Goal: Task Accomplishment & Management: Use online tool/utility

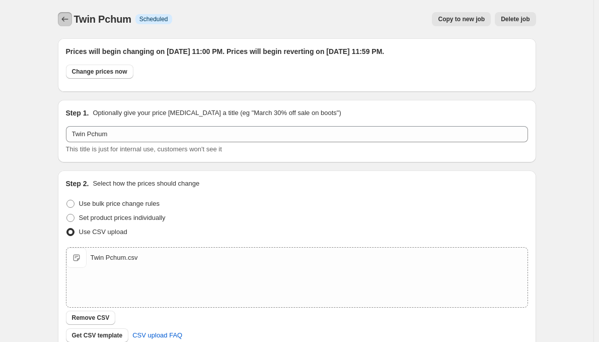
click at [69, 23] on icon "Price change jobs" at bounding box center [65, 19] width 10 height 10
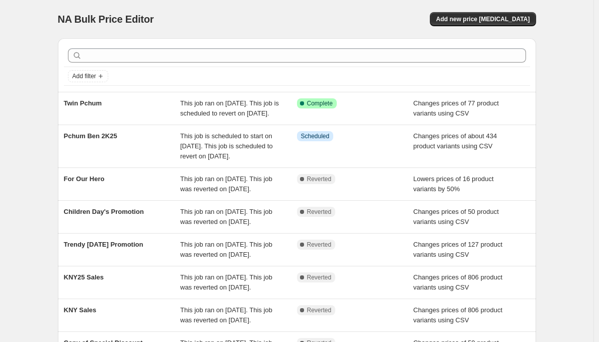
click at [89, 105] on span "Twin Pchum" at bounding box center [83, 103] width 38 height 8
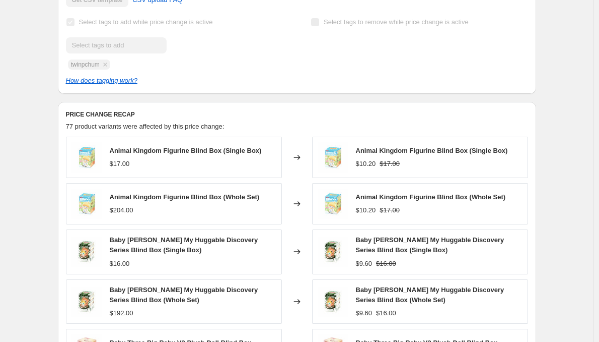
scroll to position [616, 0]
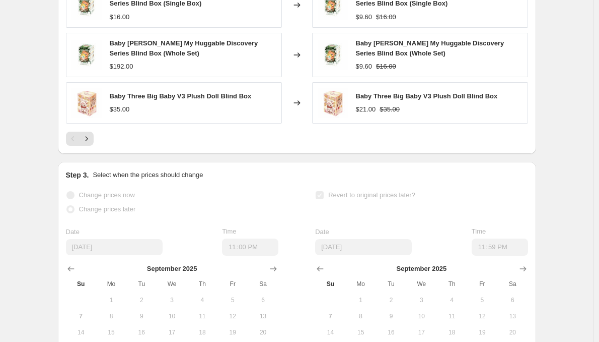
click at [88, 144] on icon "Next" at bounding box center [87, 138] width 10 height 10
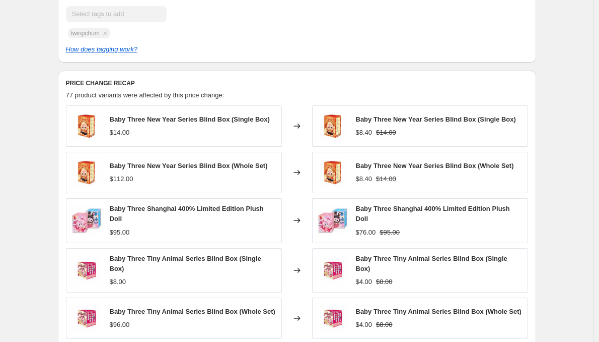
scroll to position [461, 0]
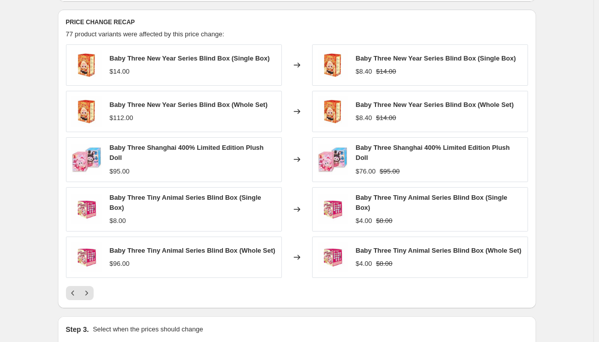
click at [89, 298] on icon "Next" at bounding box center [87, 293] width 10 height 10
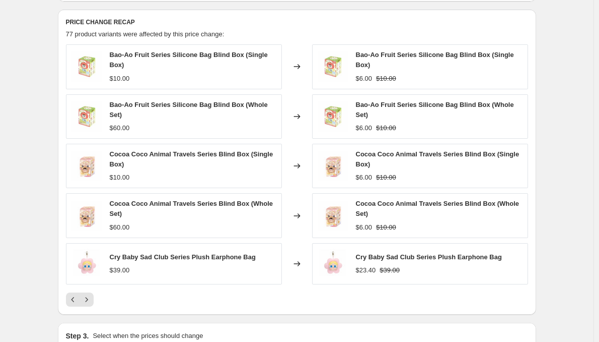
click at [91, 303] on button "Next" at bounding box center [87, 299] width 14 height 14
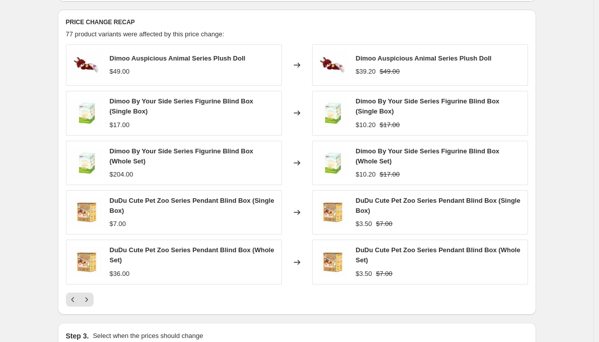
click at [91, 303] on button "Next" at bounding box center [87, 299] width 14 height 14
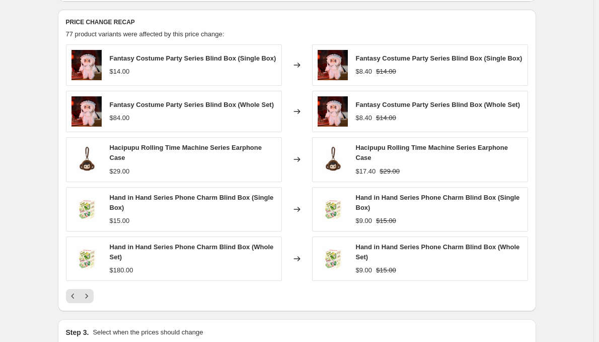
click at [91, 301] on icon "Next" at bounding box center [87, 296] width 10 height 10
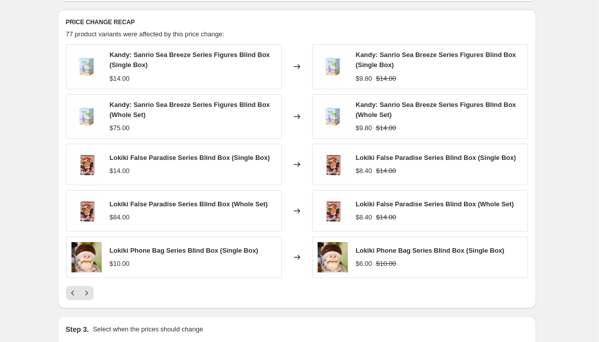
click at [91, 298] on icon "Next" at bounding box center [87, 293] width 10 height 10
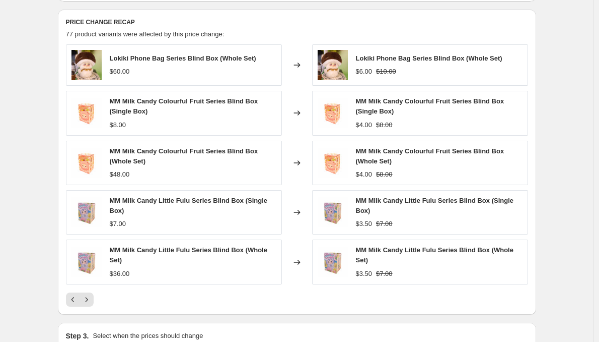
click at [91, 303] on button "Next" at bounding box center [87, 299] width 14 height 14
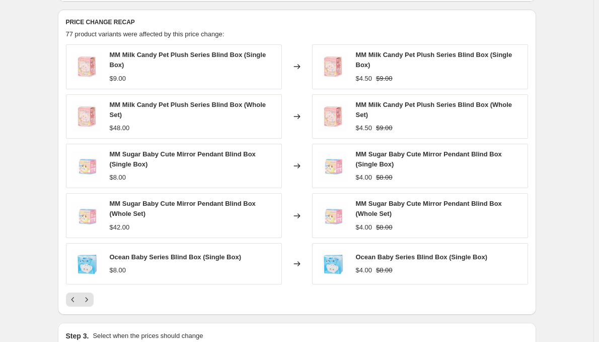
click at [91, 303] on button "Next" at bounding box center [87, 299] width 14 height 14
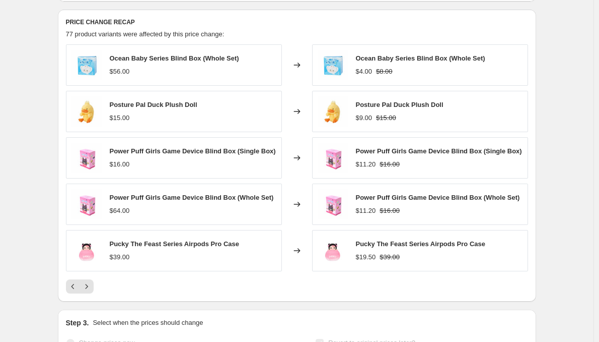
click at [91, 301] on div "PRICE CHANGE RECAP 77 product variants were affected by this price change: Ocea…" at bounding box center [297, 156] width 479 height 292
click at [90, 291] on icon "Next" at bounding box center [87, 286] width 10 height 10
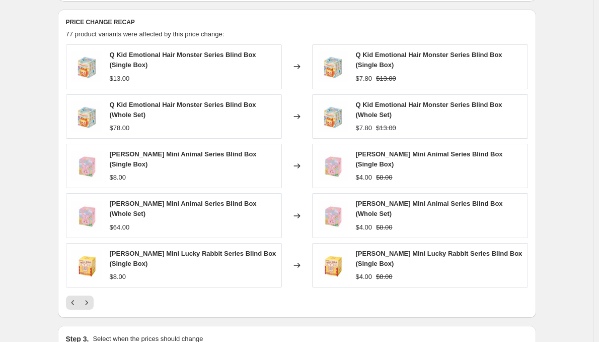
click at [90, 298] on div "Q Kid Emotional Hair Monster Series Blind Box (Single Box) $13.00 Changed to Q …" at bounding box center [297, 176] width 462 height 265
click at [89, 303] on icon "Next" at bounding box center [87, 302] width 10 height 10
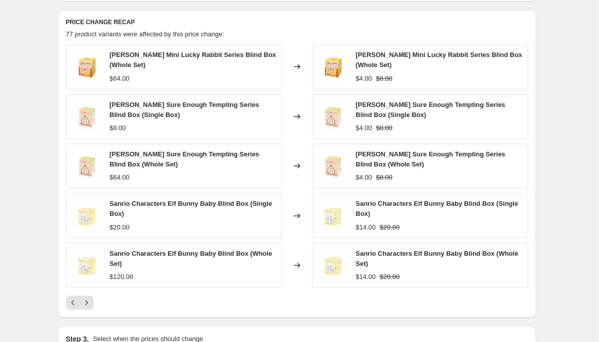
click at [91, 307] on icon "Next" at bounding box center [87, 302] width 10 height 10
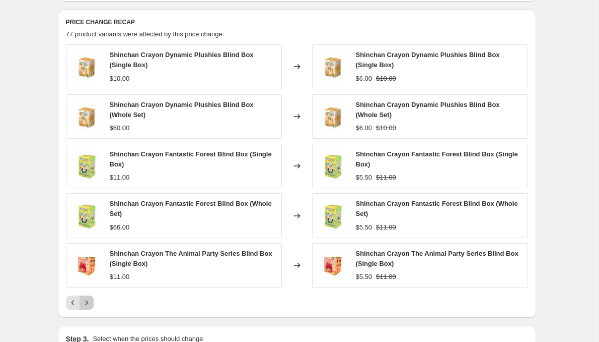
click at [91, 307] on icon "Next" at bounding box center [87, 302] width 10 height 10
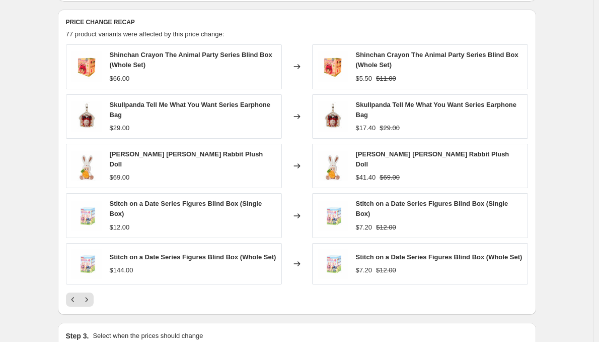
click at [88, 301] on icon "Next" at bounding box center [86, 299] width 3 height 5
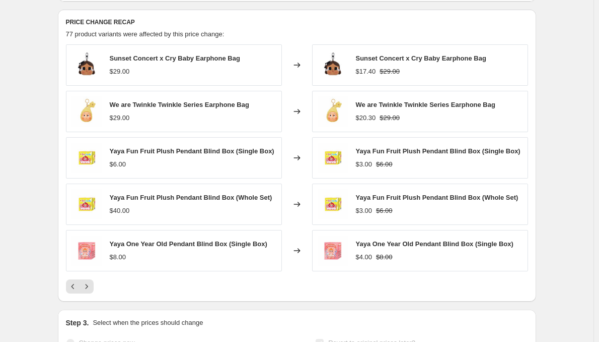
click at [90, 291] on icon "Next" at bounding box center [87, 286] width 10 height 10
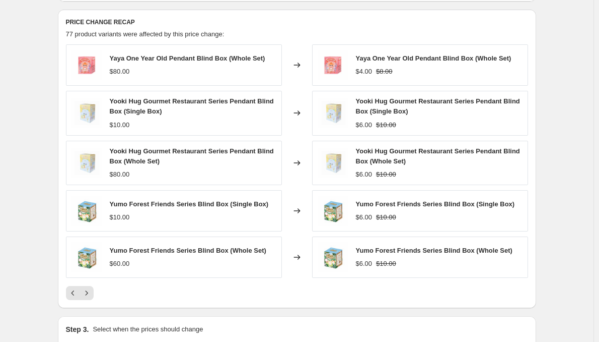
click at [89, 298] on icon "Next" at bounding box center [87, 293] width 10 height 10
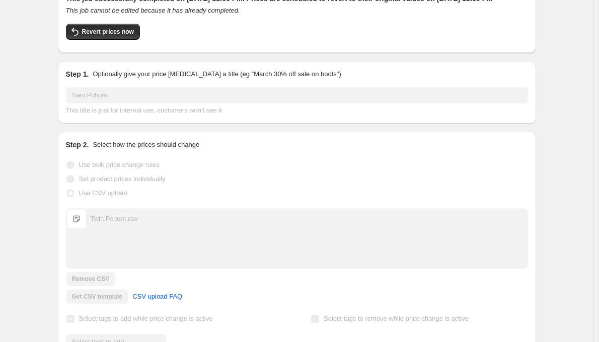
scroll to position [0, 0]
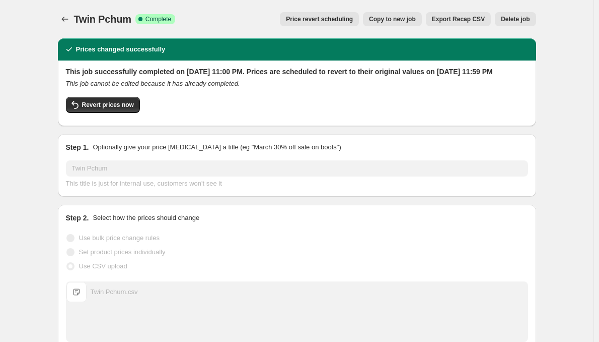
click at [119, 113] on button "Revert prices now" at bounding box center [103, 105] width 74 height 16
checkbox input "false"
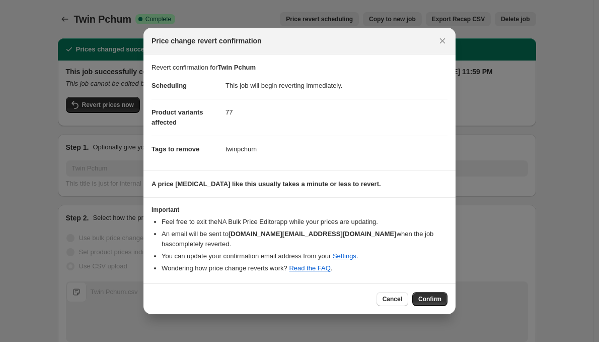
click at [435, 300] on span "Confirm" at bounding box center [430, 299] width 23 height 8
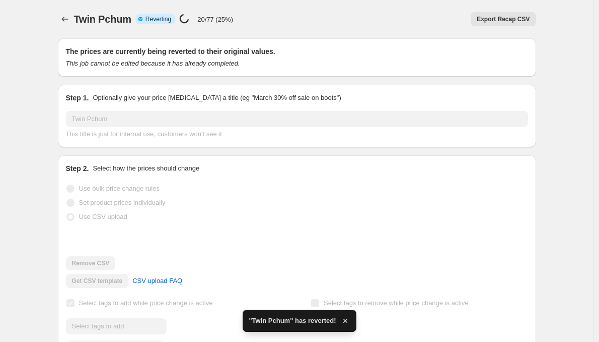
checkbox input "true"
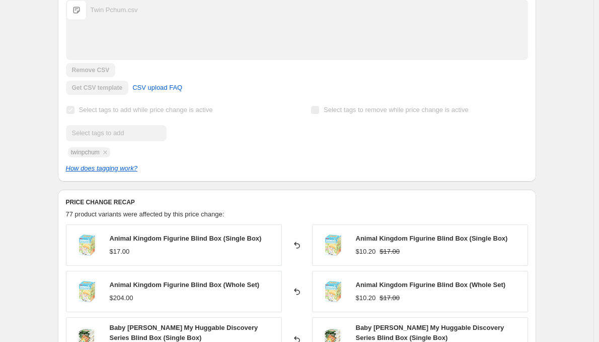
scroll to position [253, 0]
click at [151, 51] on div "Twin Pchum.csv Twin Pchum.csv" at bounding box center [296, 28] width 461 height 59
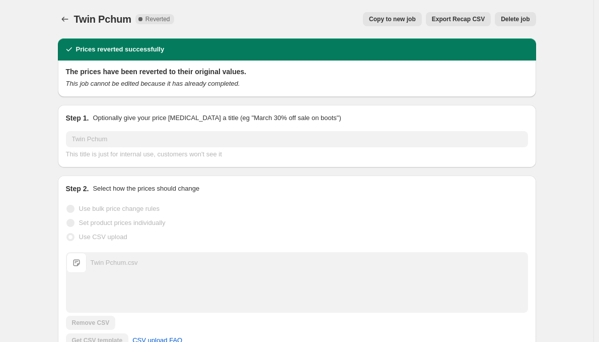
click at [415, 18] on span "Copy to new job" at bounding box center [392, 19] width 47 height 8
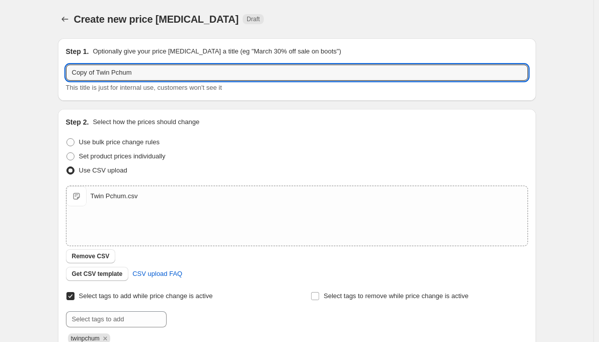
drag, startPoint x: 97, startPoint y: 72, endPoint x: 15, endPoint y: 63, distance: 82.1
click at [15, 63] on div "Create new price [MEDICAL_DATA]. This page is ready Create new price [MEDICAL_D…" at bounding box center [297, 261] width 594 height 523
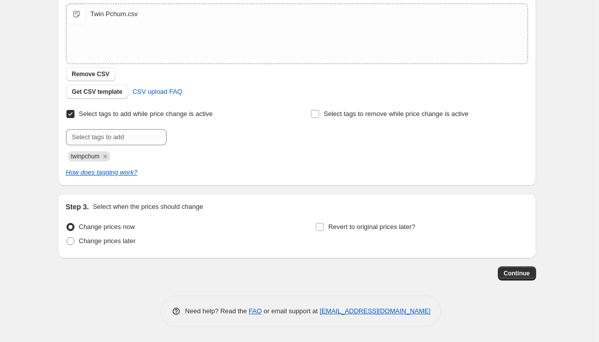
type input "Twin Pchum"
click at [81, 242] on label "Change prices later" at bounding box center [101, 241] width 70 height 14
click at [67, 237] on input "Change prices later" at bounding box center [66, 237] width 1 height 1
radio input "true"
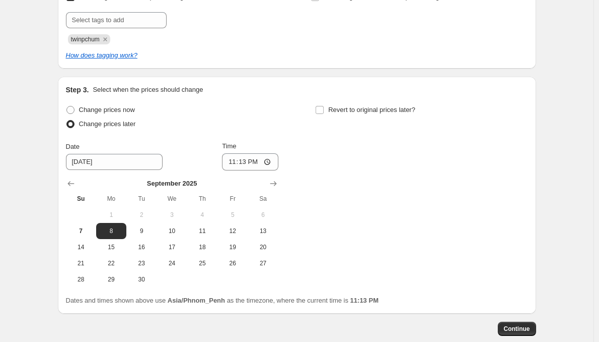
click at [97, 113] on span "Change prices now" at bounding box center [107, 110] width 56 height 8
click at [67, 106] on input "Change prices now" at bounding box center [66, 106] width 1 height 1
radio input "true"
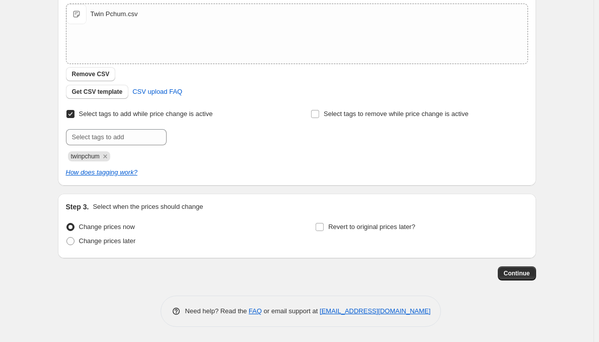
click at [341, 229] on span "Revert to original prices later?" at bounding box center [371, 227] width 87 height 8
click at [324, 229] on input "Revert to original prices later?" at bounding box center [320, 227] width 8 height 8
checkbox input "true"
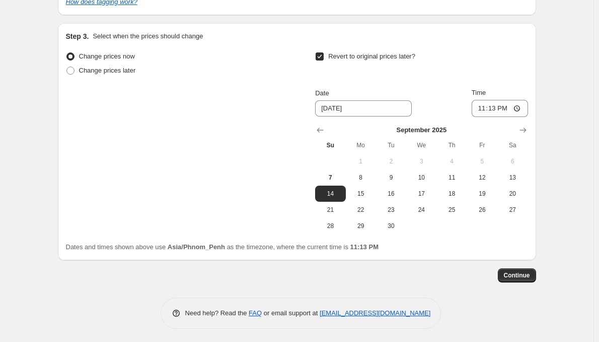
scroll to position [354, 0]
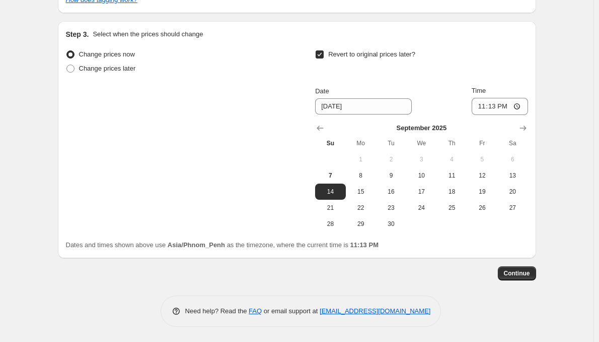
click at [370, 211] on span "22" at bounding box center [361, 208] width 22 height 8
type input "[DATE]"
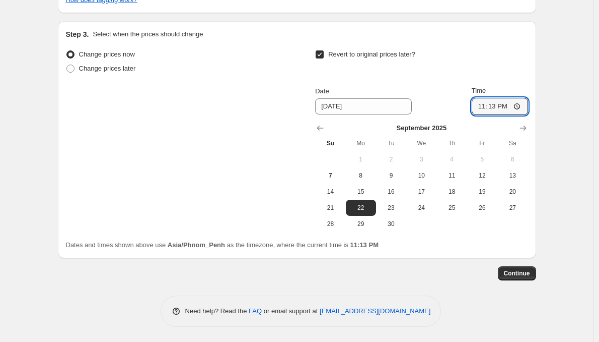
click at [501, 106] on input "23:13" at bounding box center [500, 106] width 56 height 17
click at [505, 109] on input "23:13" at bounding box center [500, 106] width 56 height 17
type input "23:50"
type input "23:09"
type input "23:59"
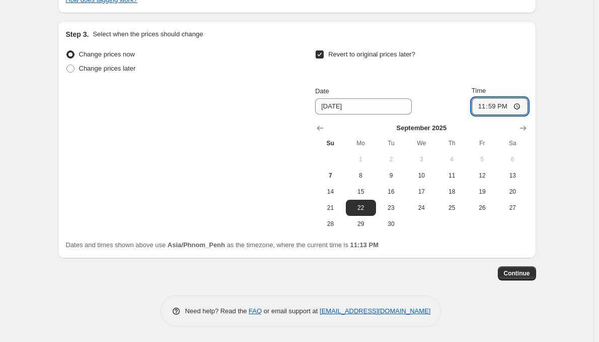
click at [518, 275] on span "Continue" at bounding box center [517, 273] width 26 height 8
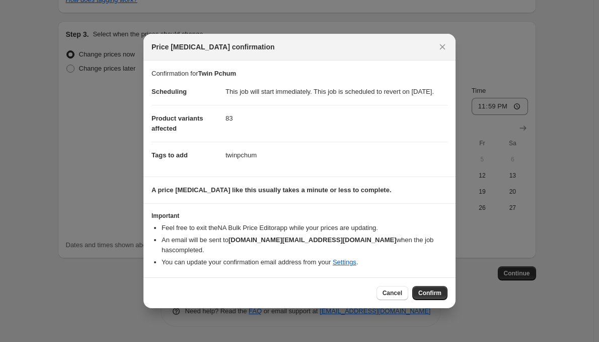
click at [428, 294] on span "Confirm" at bounding box center [430, 293] width 23 height 8
